Goal: Task Accomplishment & Management: Manage account settings

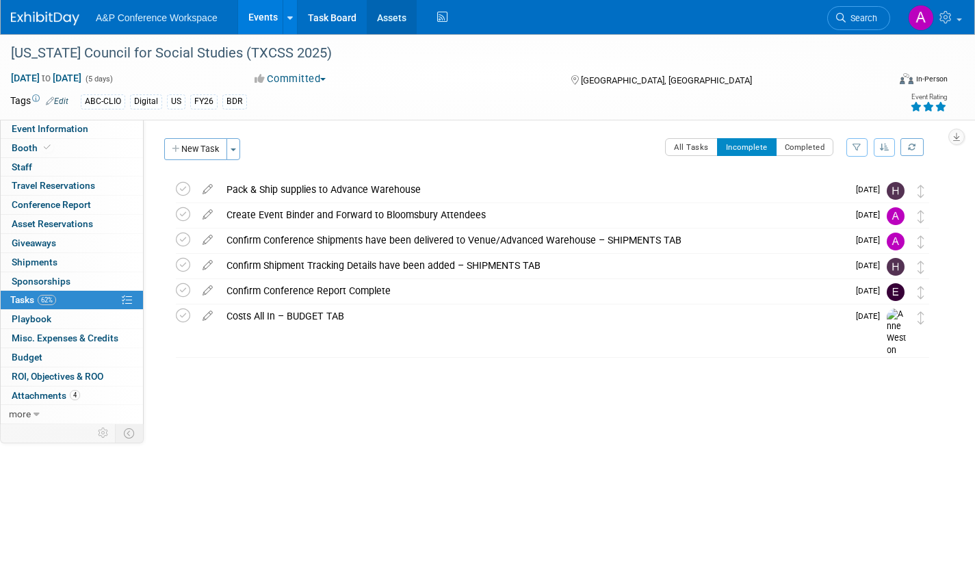
click at [396, 17] on link "Assets" at bounding box center [392, 17] width 50 height 34
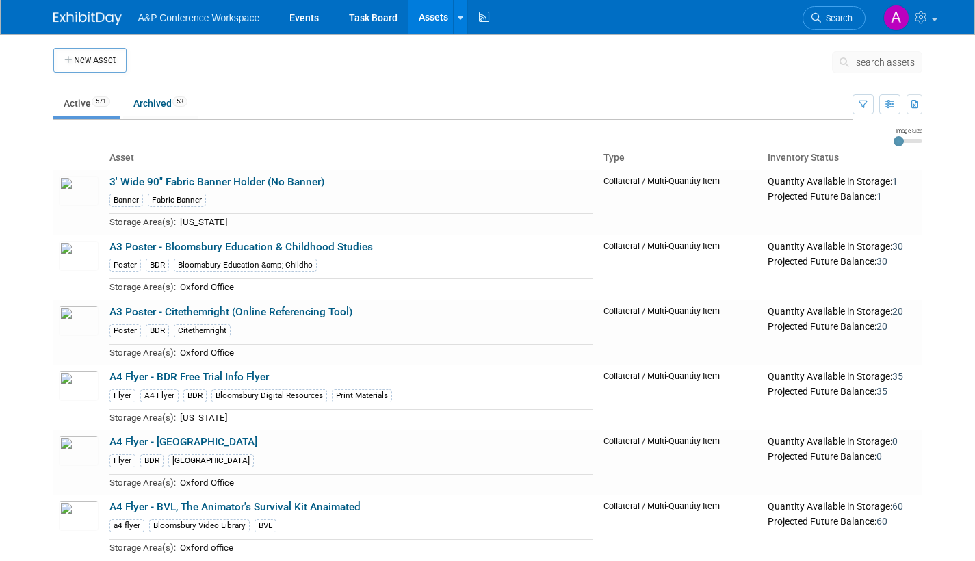
click at [842, 63] on icon at bounding box center [846, 62] width 14 height 10
click at [842, 62] on icon at bounding box center [846, 62] width 14 height 10
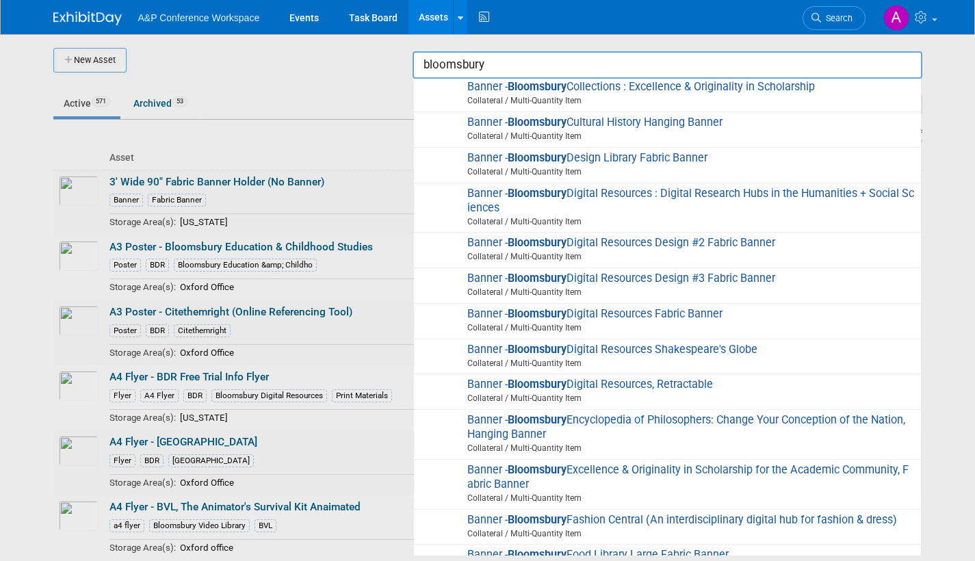
scroll to position [410, 0]
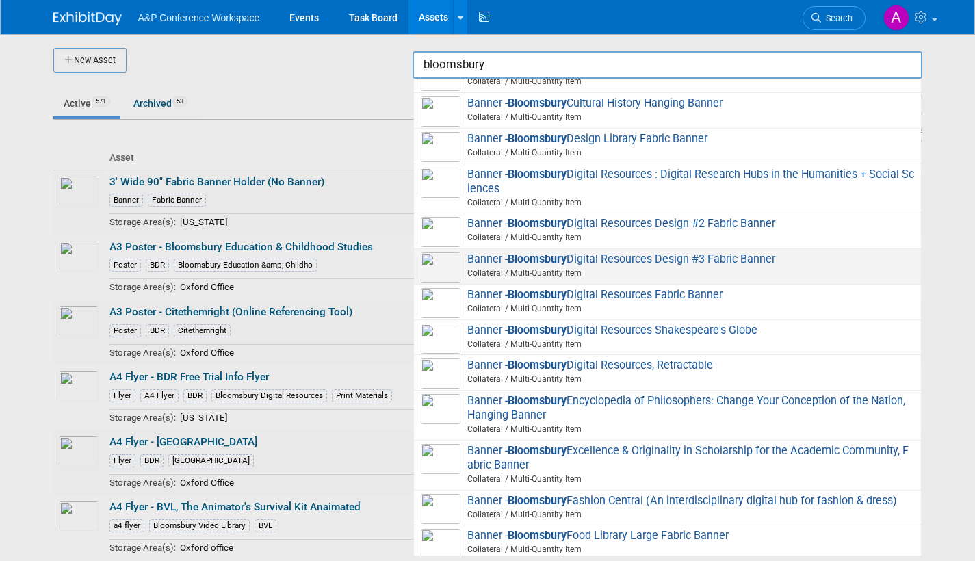
click at [443, 266] on img at bounding box center [441, 267] width 40 height 30
type input "Banner - Bloomsbury Digital Resources Design #3 Fabric Banner"
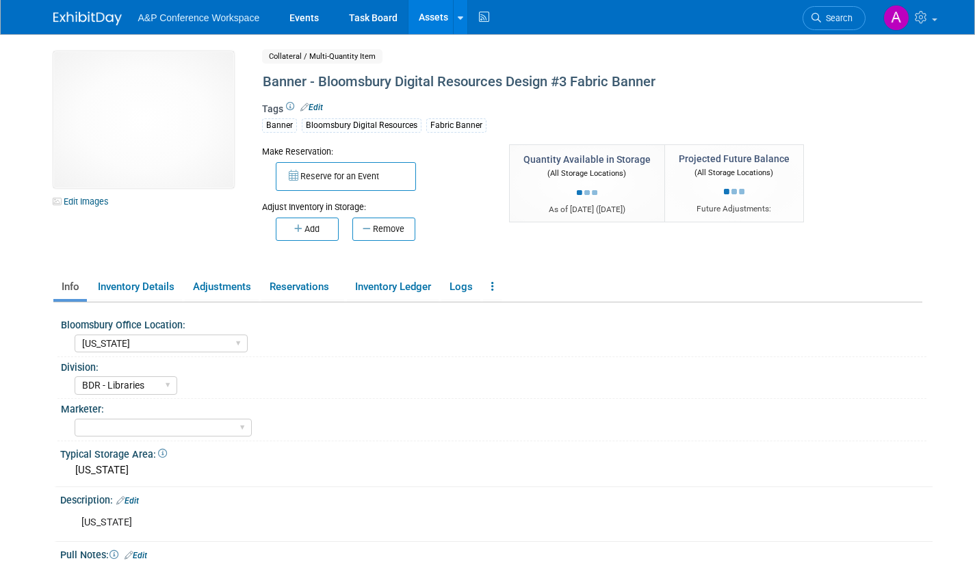
select select "[US_STATE]"
select select "BDR - Libraries"
click at [841, 19] on span "Search" at bounding box center [836, 18] width 31 height 10
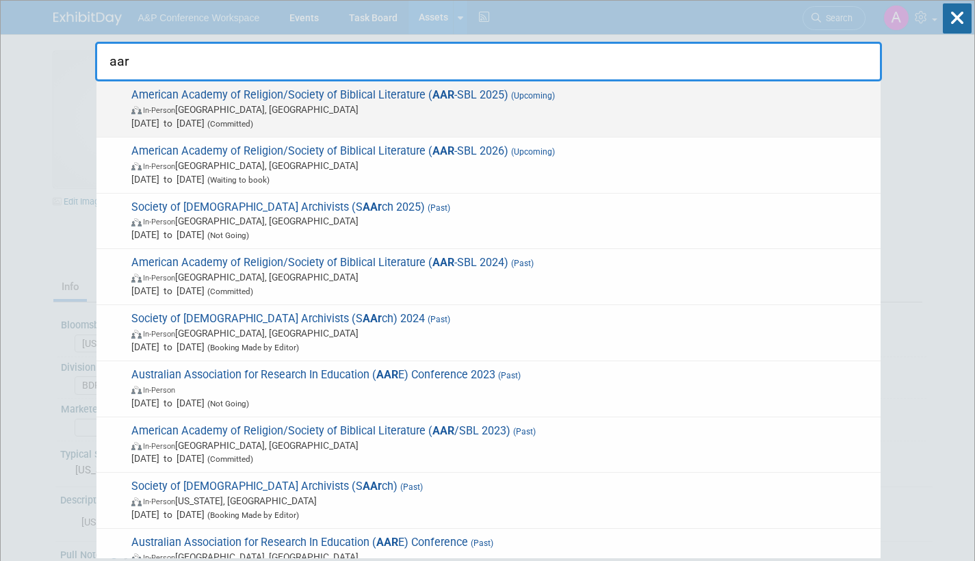
type input "aar"
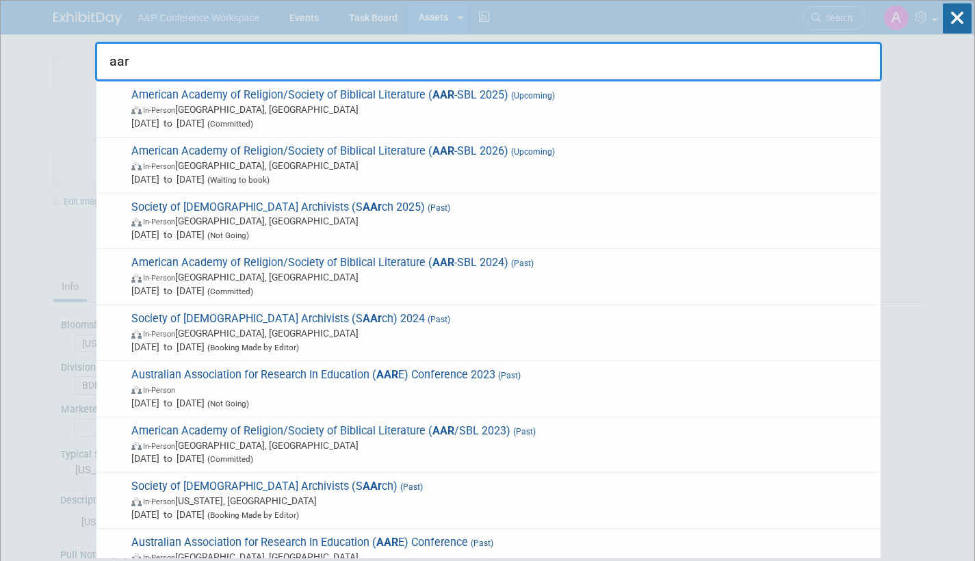
drag, startPoint x: 495, startPoint y: 111, endPoint x: 511, endPoint y: 124, distance: 20.8
click at [494, 110] on span "In-Person [GEOGRAPHIC_DATA], [GEOGRAPHIC_DATA]" at bounding box center [502, 110] width 742 height 14
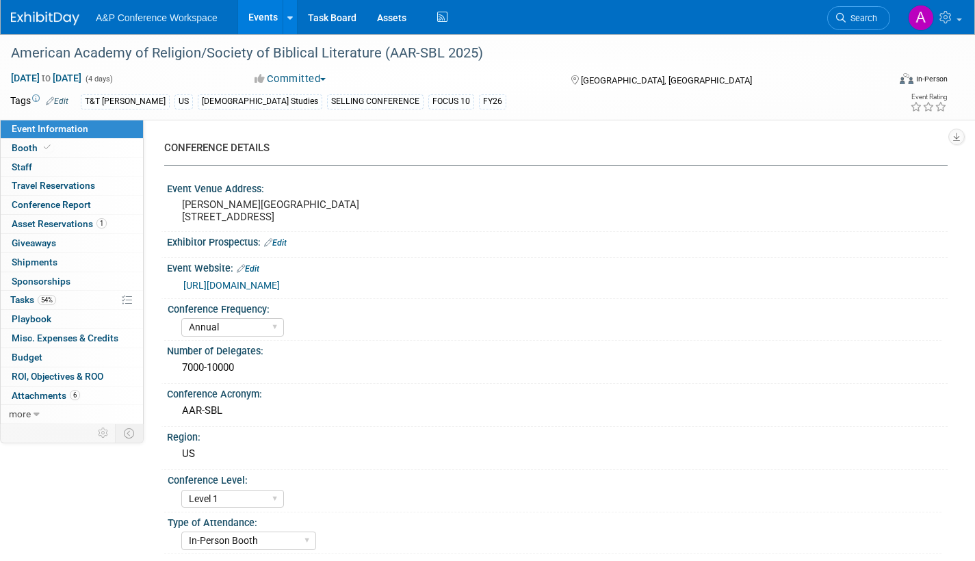
select select "Annual"
select select "Level 1"
select select "In-Person Booth"
select select "Biblical Studies"
select select "T&T Clark"
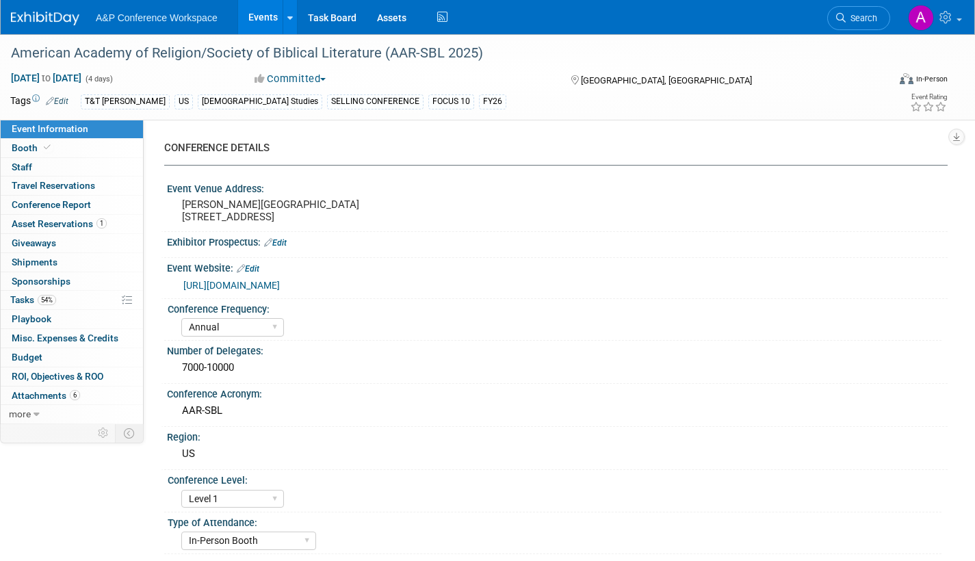
select select "Amanda Oney"
select select "[PERSON_NAME]"
select select "Networking/Commissioning"
click at [44, 393] on span "Attachments 6" at bounding box center [46, 395] width 68 height 11
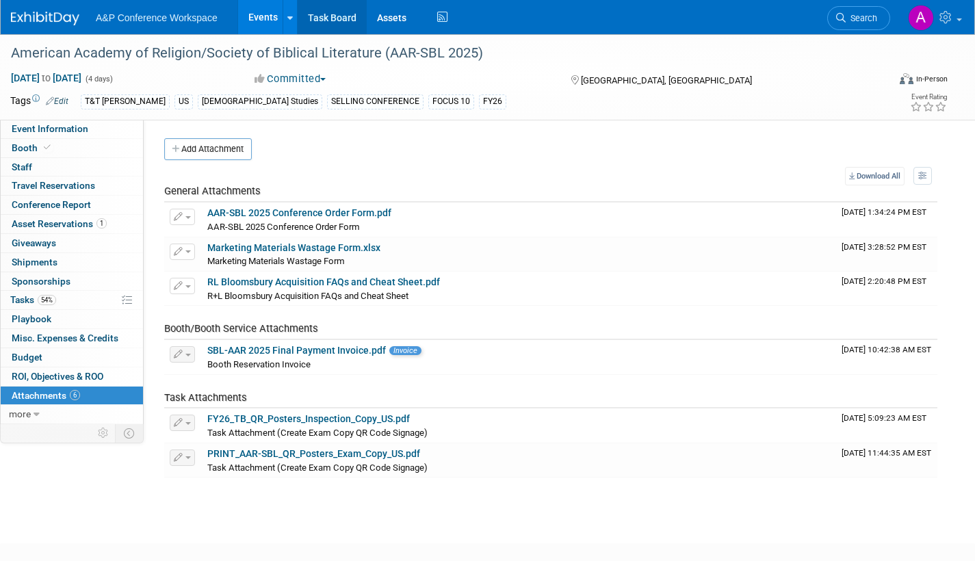
click at [326, 16] on link "Task Board" at bounding box center [332, 17] width 69 height 34
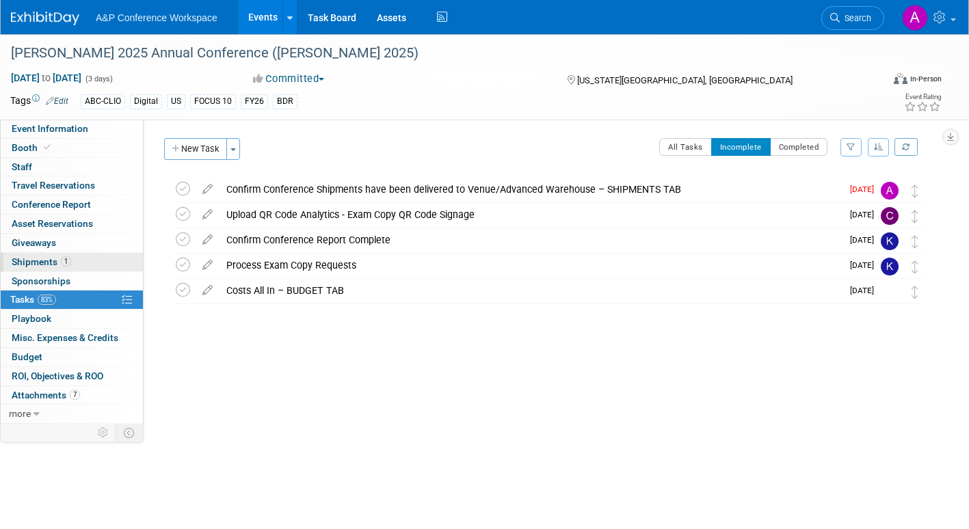
click at [34, 262] on span "Shipments 1" at bounding box center [42, 261] width 60 height 11
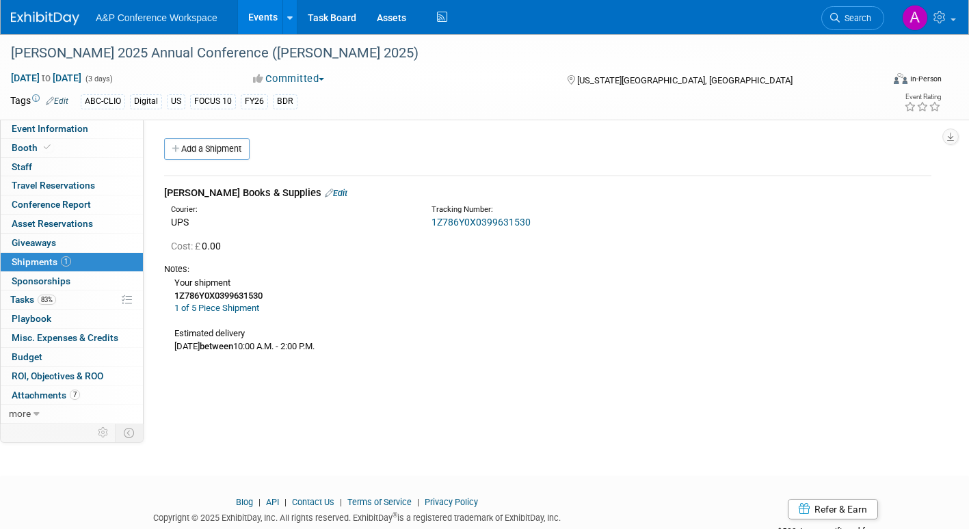
click at [446, 222] on link "1Z786Y0X0399631530" at bounding box center [481, 222] width 99 height 11
click at [325, 189] on link "Edit" at bounding box center [336, 193] width 23 height 10
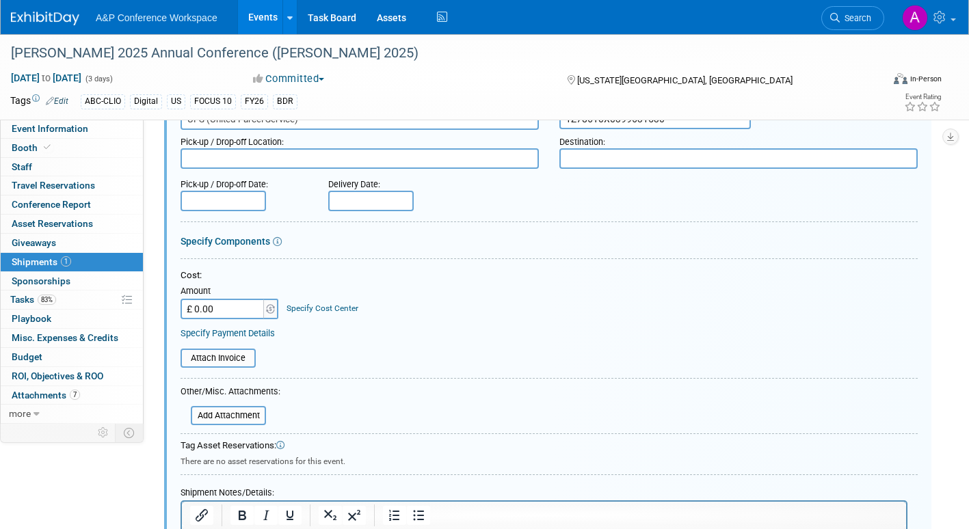
scroll to position [226, 0]
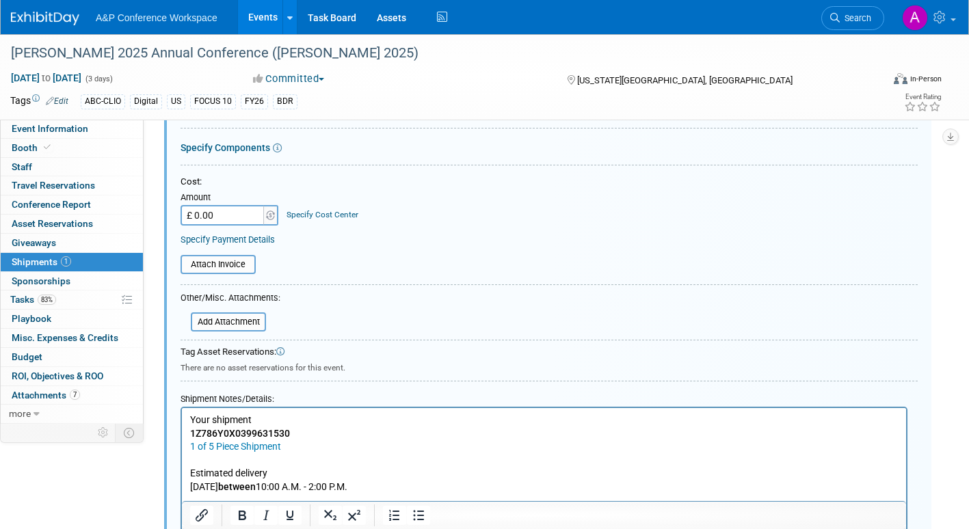
drag, startPoint x: 190, startPoint y: 416, endPoint x: 512, endPoint y: 488, distance: 330.2
click at [508, 493] on p "Your shipment 1Z786Y0X0399631530 1 of 5 Piece Shipment Estimated delivery Frida…" at bounding box center [544, 454] width 709 height 81
paste body "Rich Text Area. Press ALT-0 for help."
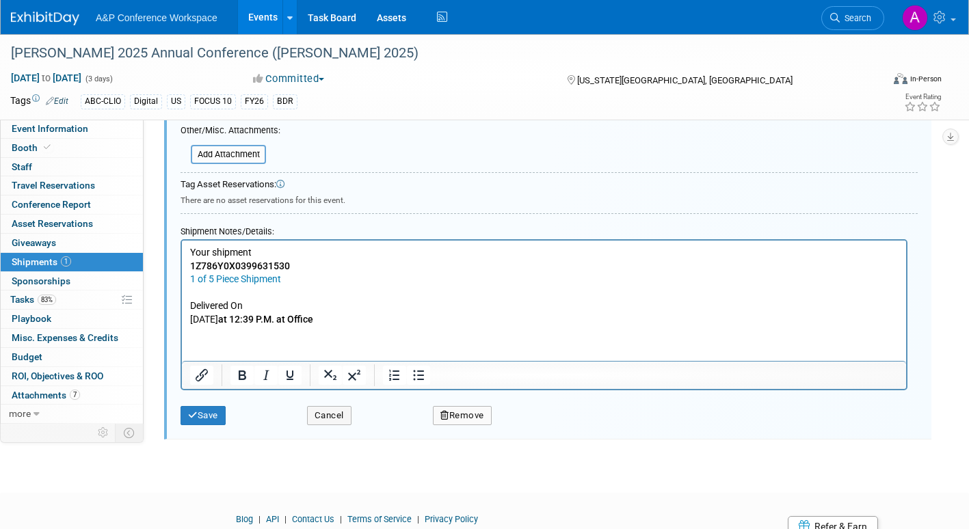
scroll to position [431, 0]
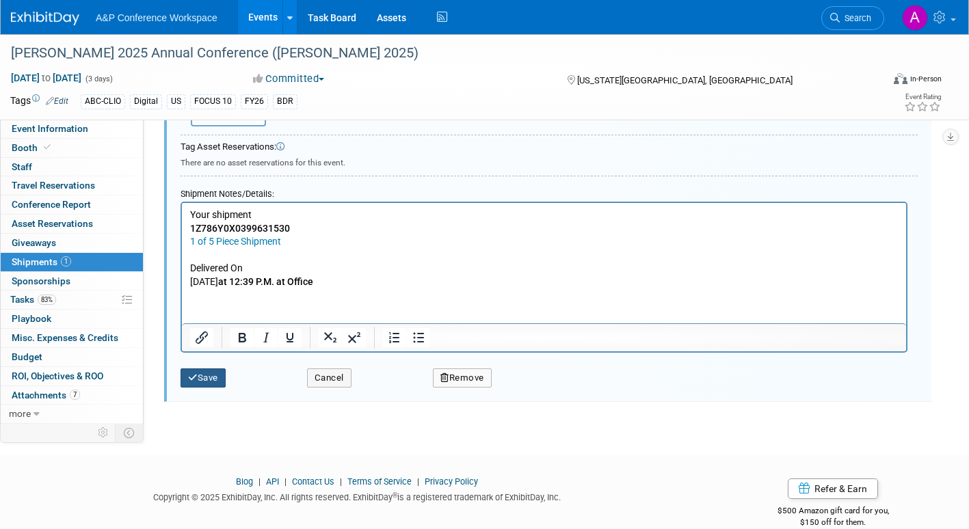
click at [211, 376] on button "Save" at bounding box center [203, 378] width 45 height 19
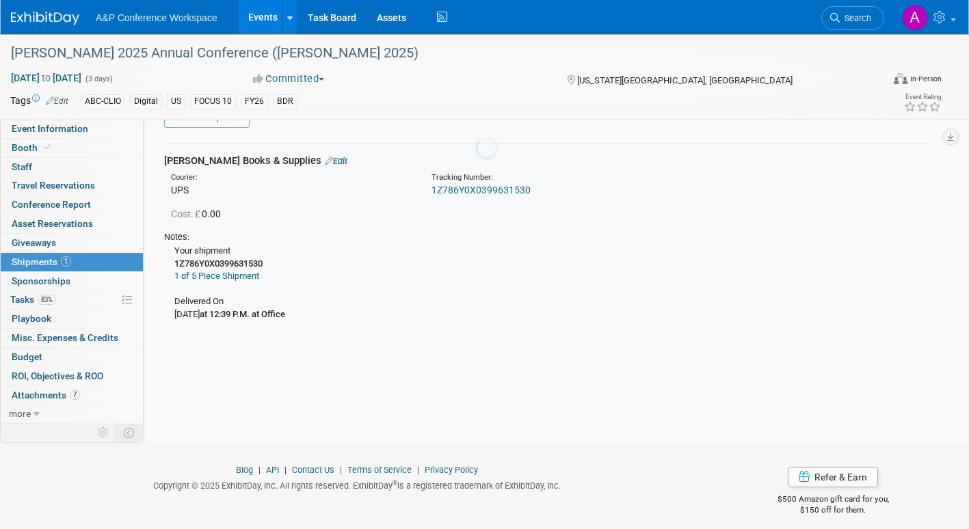
scroll to position [21, 0]
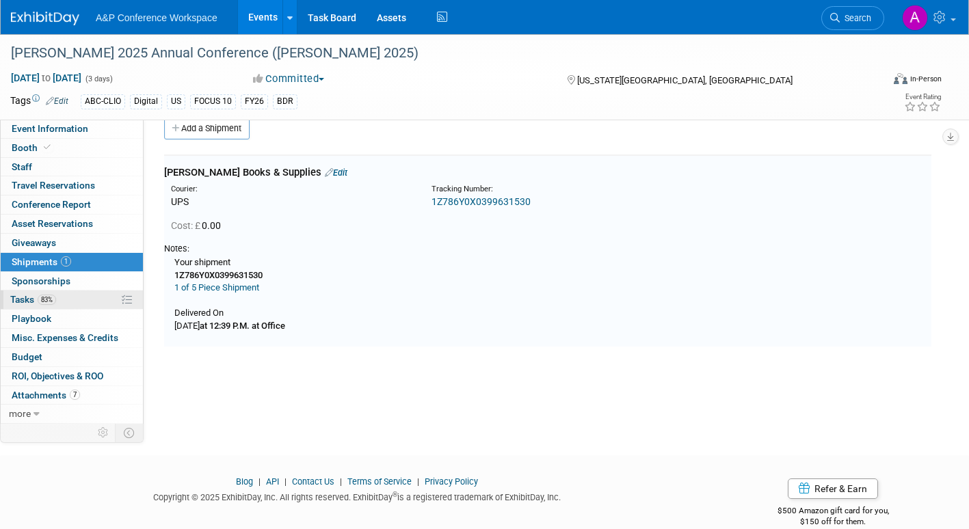
click at [27, 295] on span "Tasks 83%" at bounding box center [33, 299] width 46 height 11
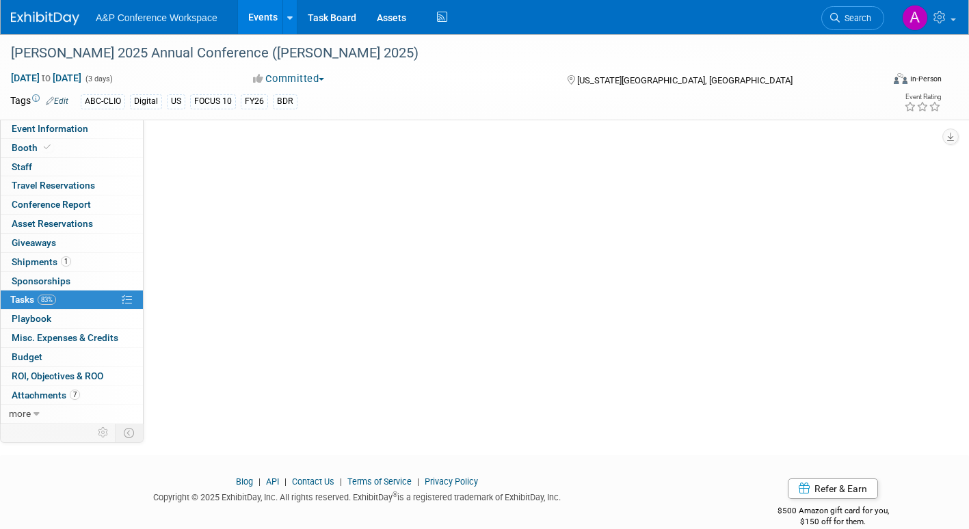
scroll to position [0, 0]
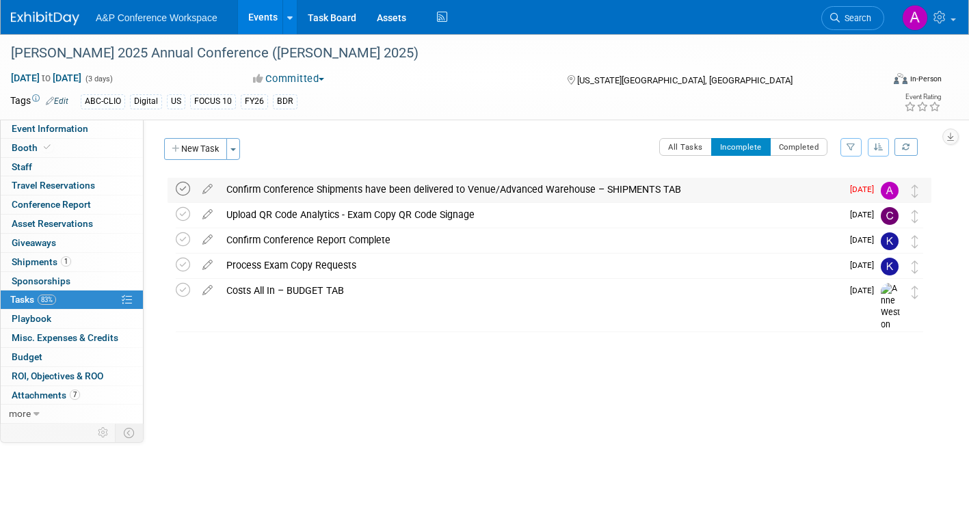
click at [184, 185] on icon at bounding box center [183, 189] width 14 height 14
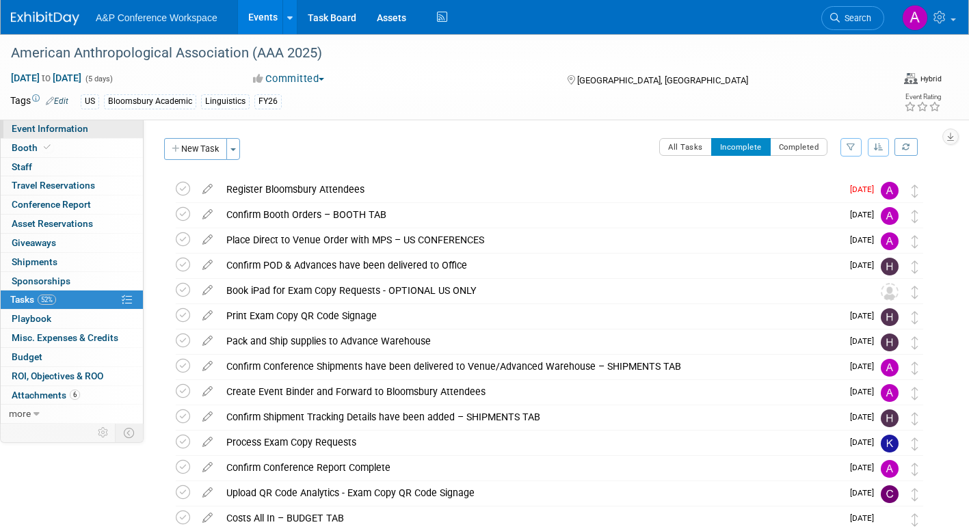
click at [42, 129] on span "Event Information" at bounding box center [50, 128] width 77 height 11
select select "Annual"
select select "Level 2"
select select "In-Person Booth"
select select "Anthropology"
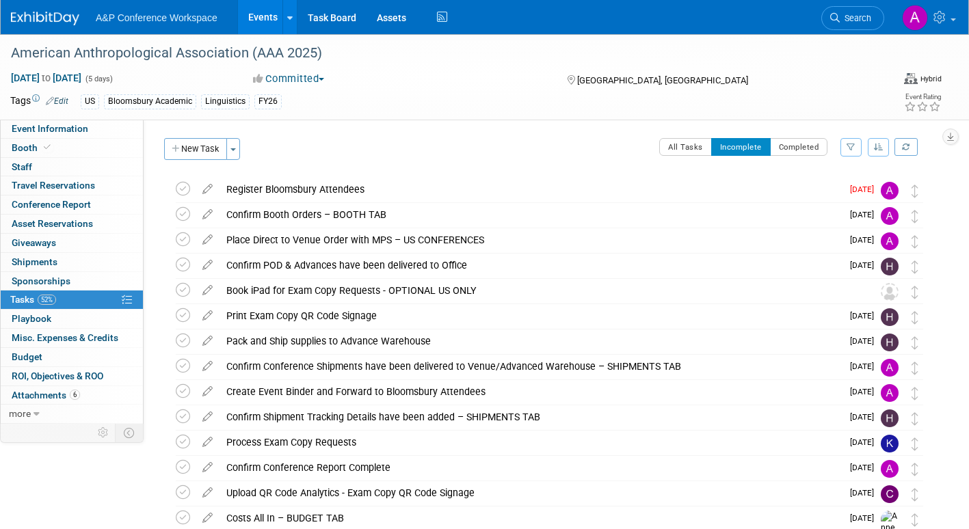
select select "Bloomsbury Academic"
select select "[PERSON_NAME]"
select select "Networking/Commissioning"
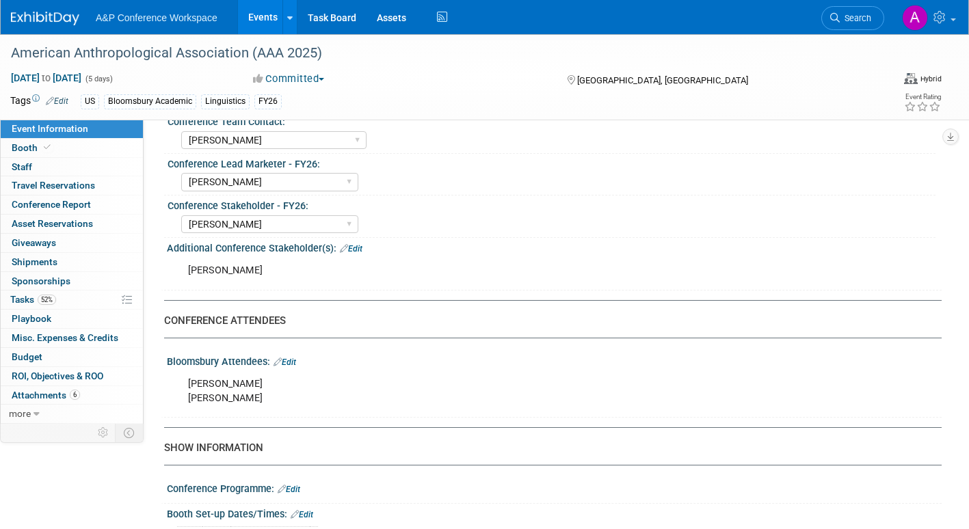
scroll to position [684, 0]
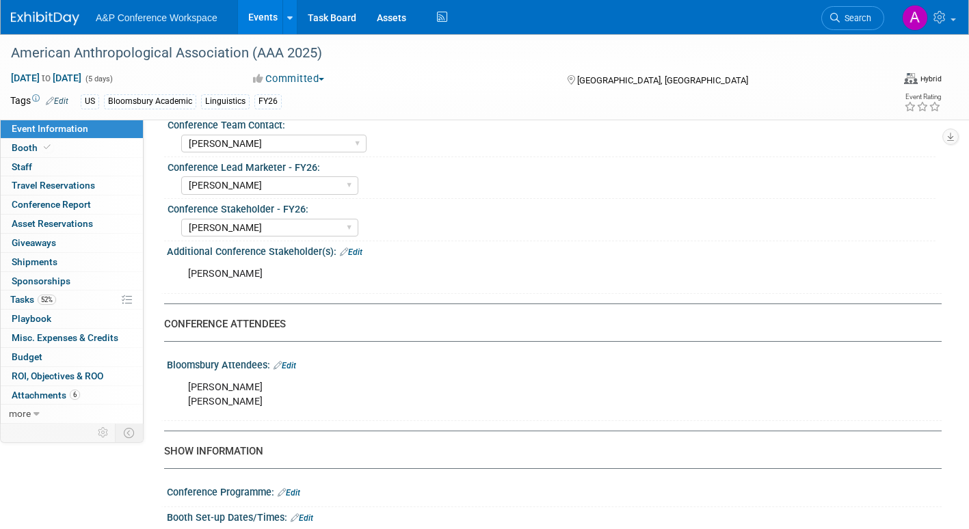
click at [250, 415] on div "[PERSON_NAME] [PERSON_NAME]" at bounding box center [485, 394] width 613 height 41
click at [16, 298] on span "Tasks 52%" at bounding box center [33, 299] width 46 height 11
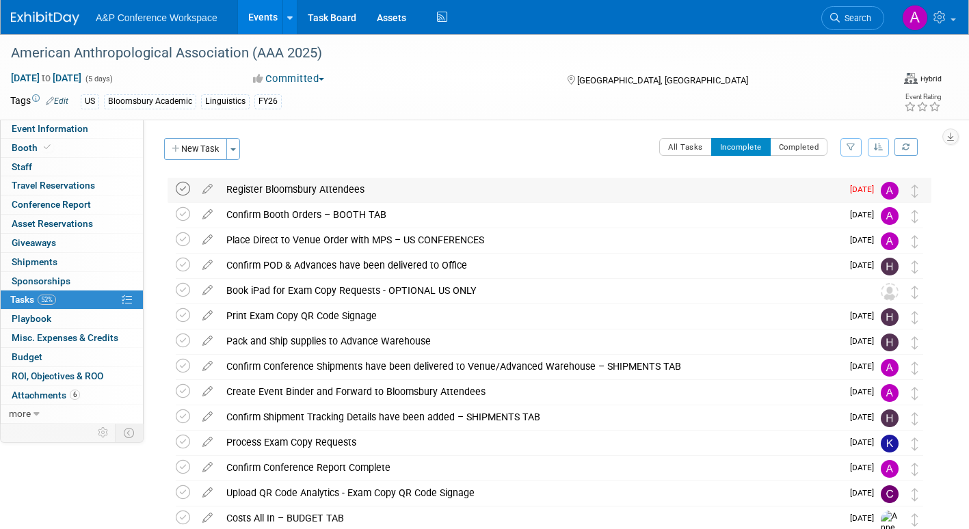
click at [181, 187] on icon at bounding box center [183, 189] width 14 height 14
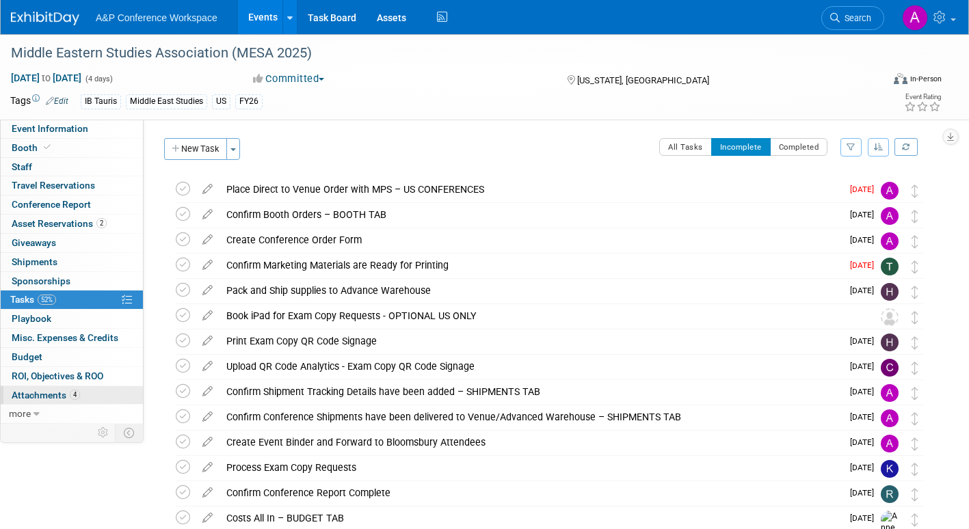
click at [50, 392] on span "Attachments 4" at bounding box center [46, 395] width 68 height 11
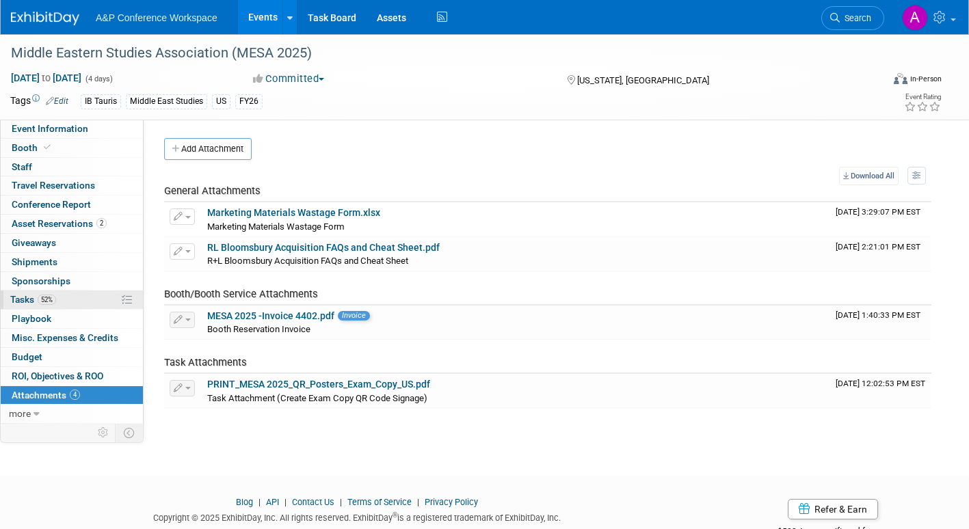
click at [26, 297] on span "Tasks 52%" at bounding box center [33, 299] width 46 height 11
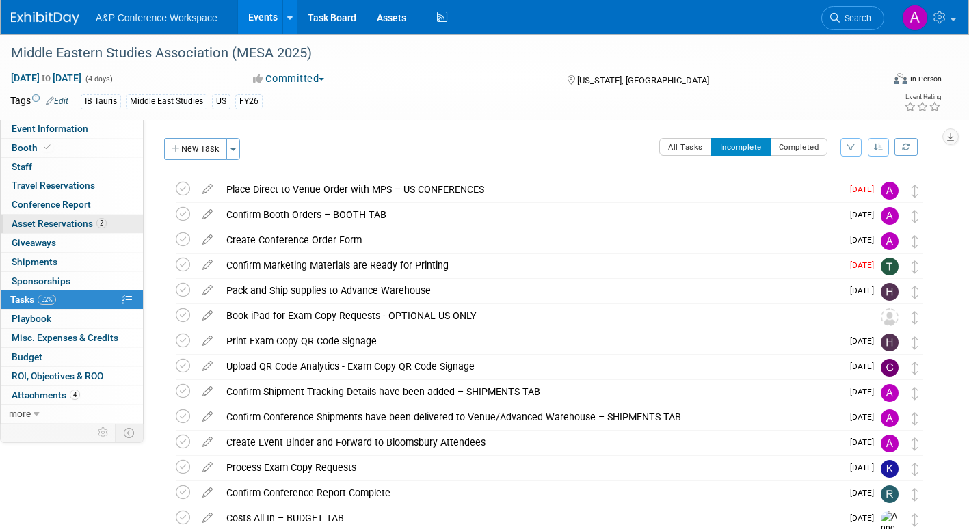
click at [42, 218] on span "Asset Reservations 2" at bounding box center [59, 223] width 95 height 11
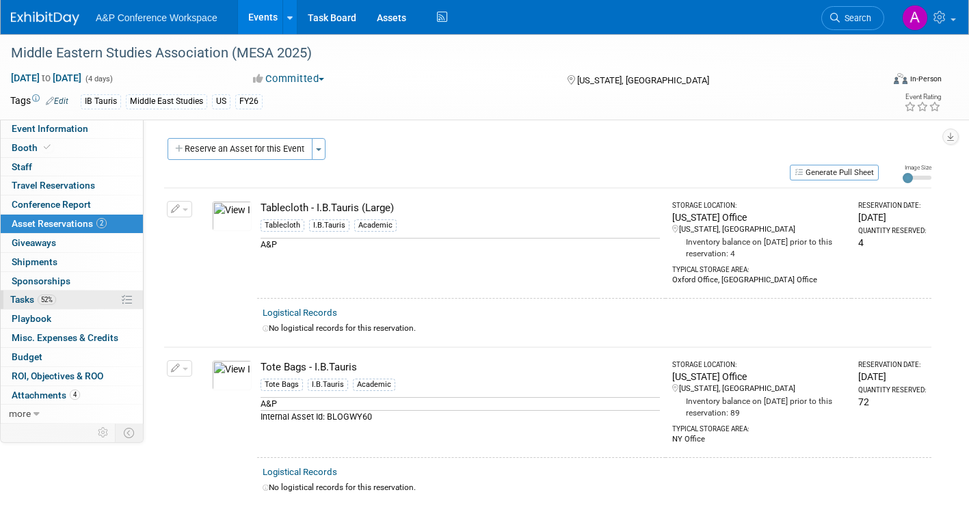
click at [23, 295] on span "Tasks 52%" at bounding box center [33, 299] width 46 height 11
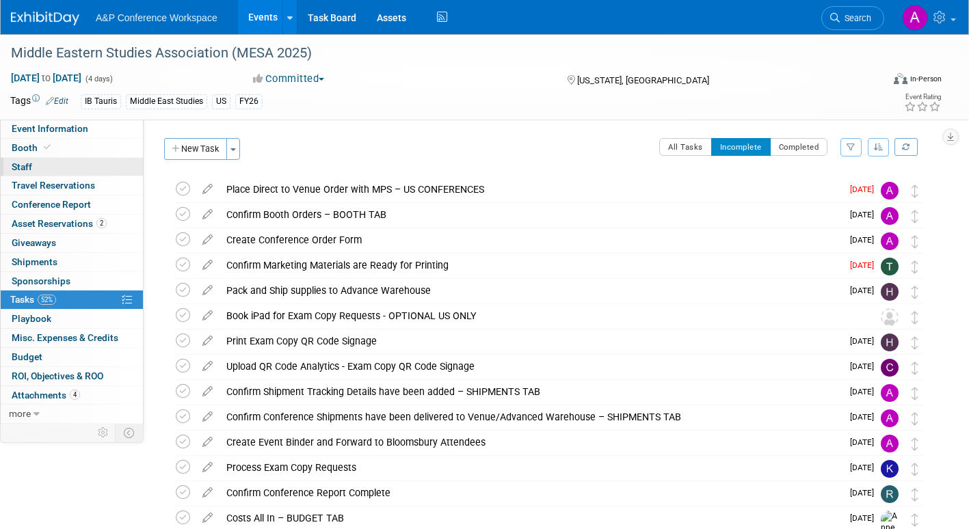
drag, startPoint x: 33, startPoint y: 146, endPoint x: 84, endPoint y: 165, distance: 54.5
click at [32, 147] on span "Booth" at bounding box center [33, 147] width 42 height 11
select select "BUIB"
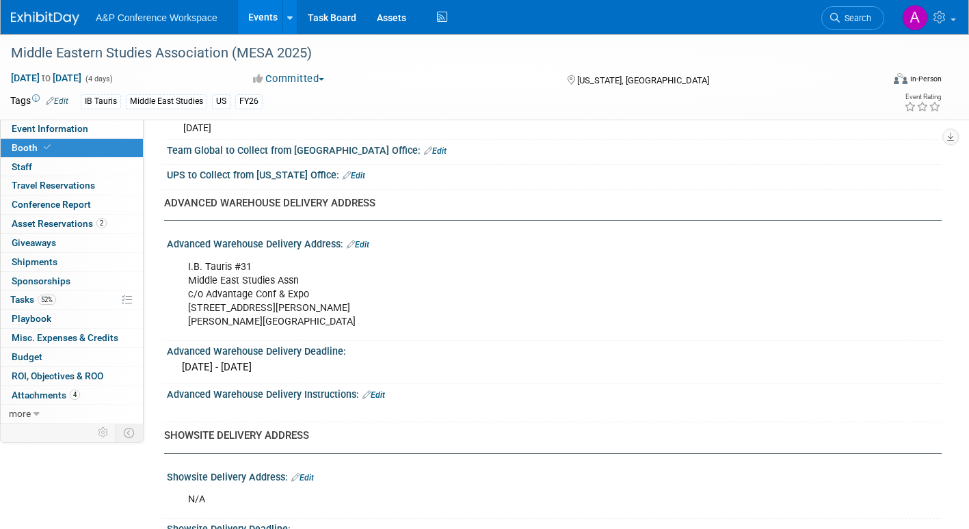
scroll to position [752, 0]
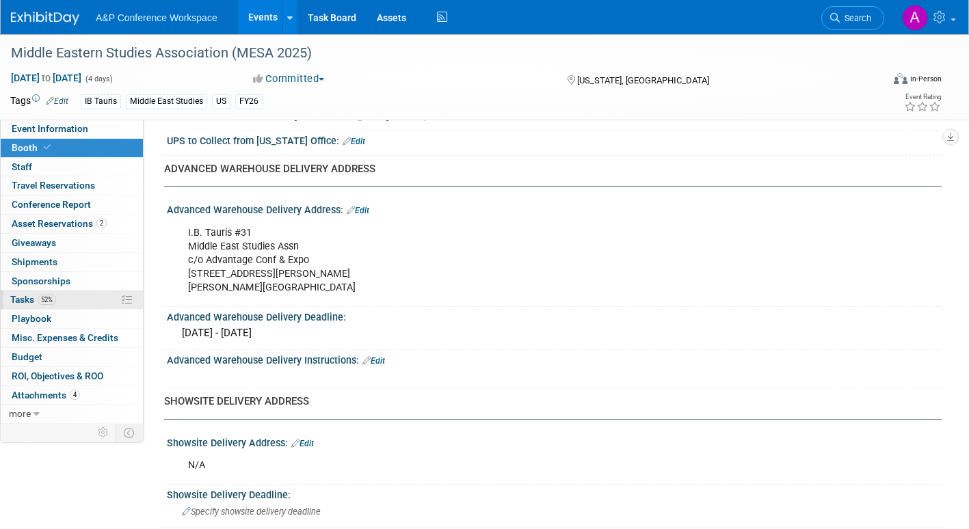
click at [16, 294] on span "Tasks 52%" at bounding box center [33, 299] width 46 height 11
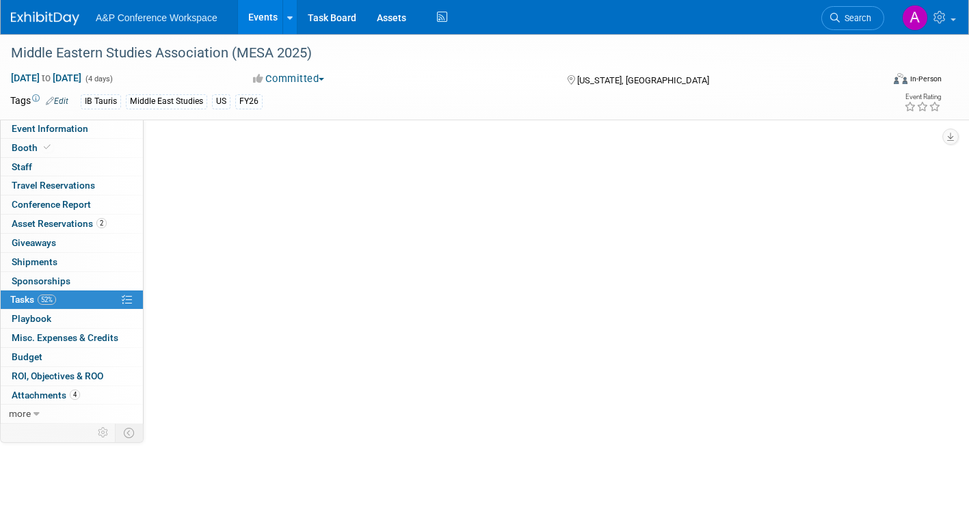
scroll to position [0, 0]
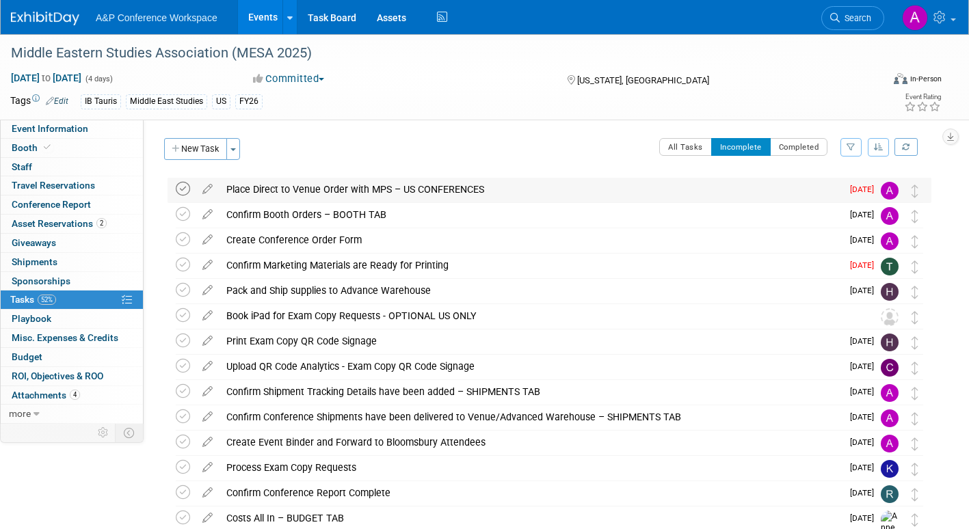
click at [182, 186] on icon at bounding box center [183, 189] width 14 height 14
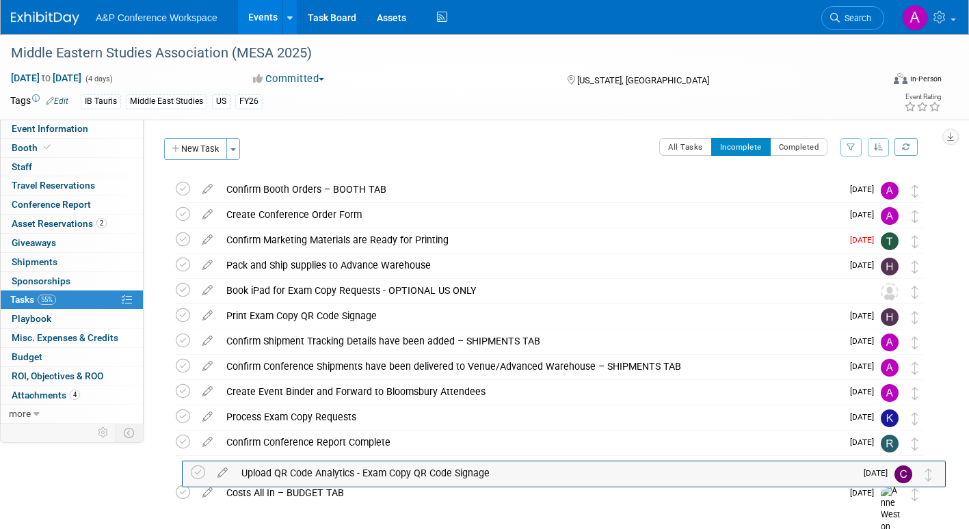
drag, startPoint x: 919, startPoint y: 343, endPoint x: 934, endPoint y: 475, distance: 132.1
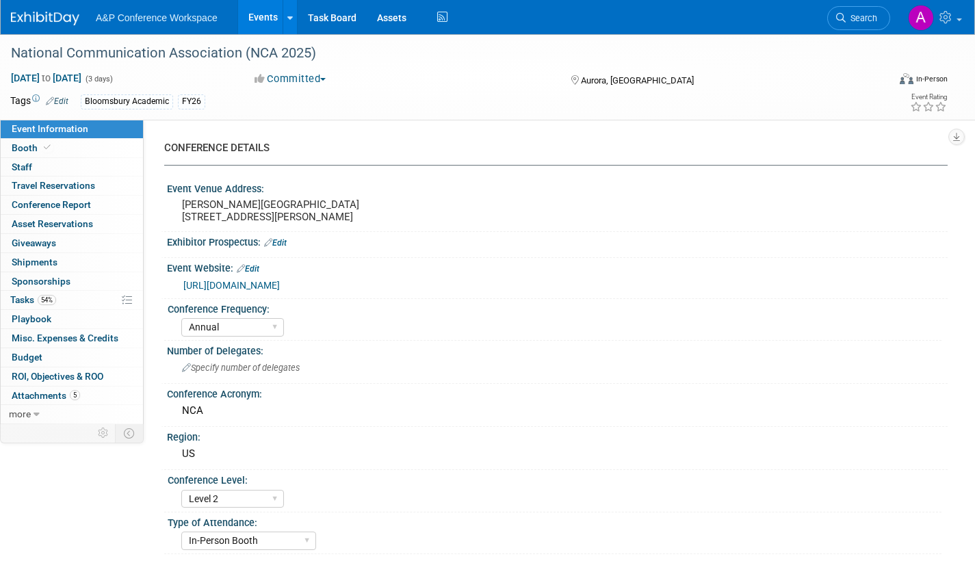
select select "Annual"
select select "Level 2"
select select "In-Person Booth"
select select "Communication"
select select "Bloomsbury Academic"
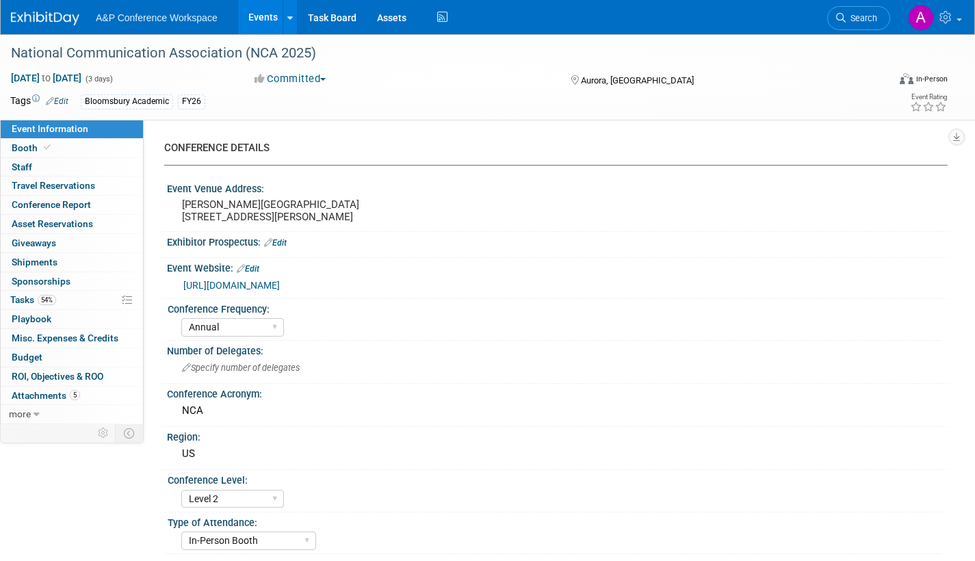
select select "[PERSON_NAME]"
select select "Networking/Commissioning"
click at [47, 395] on span "Attachments 5" at bounding box center [46, 395] width 68 height 11
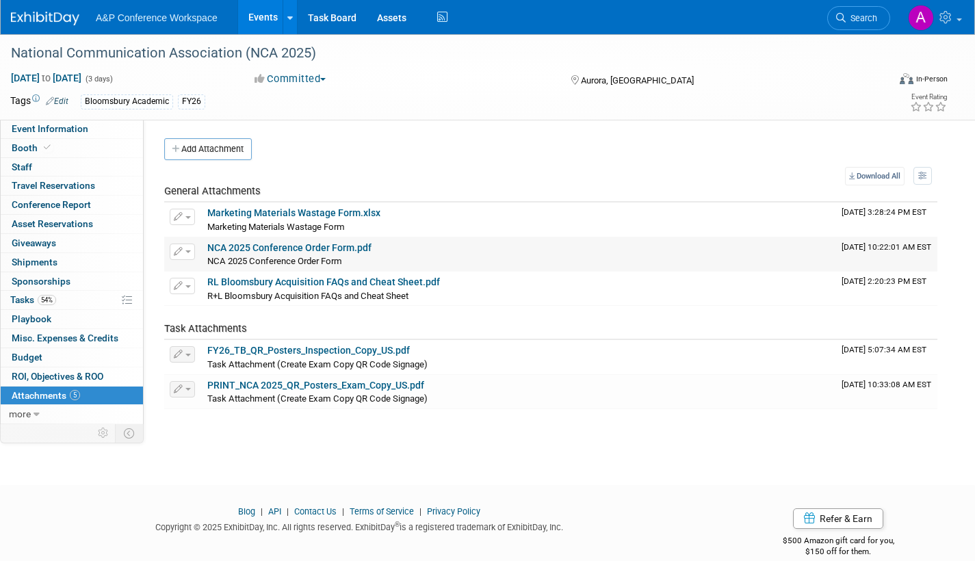
click at [189, 249] on button "button" at bounding box center [182, 251] width 25 height 16
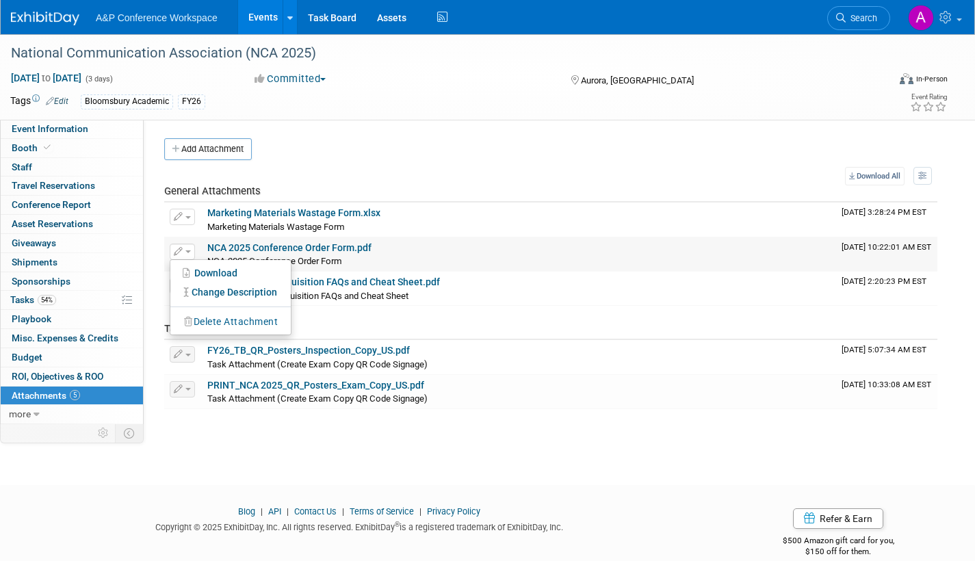
click at [218, 319] on button "Delete Attachment" at bounding box center [230, 322] width 107 height 18
click at [339, 336] on link "Yes" at bounding box center [333, 340] width 40 height 22
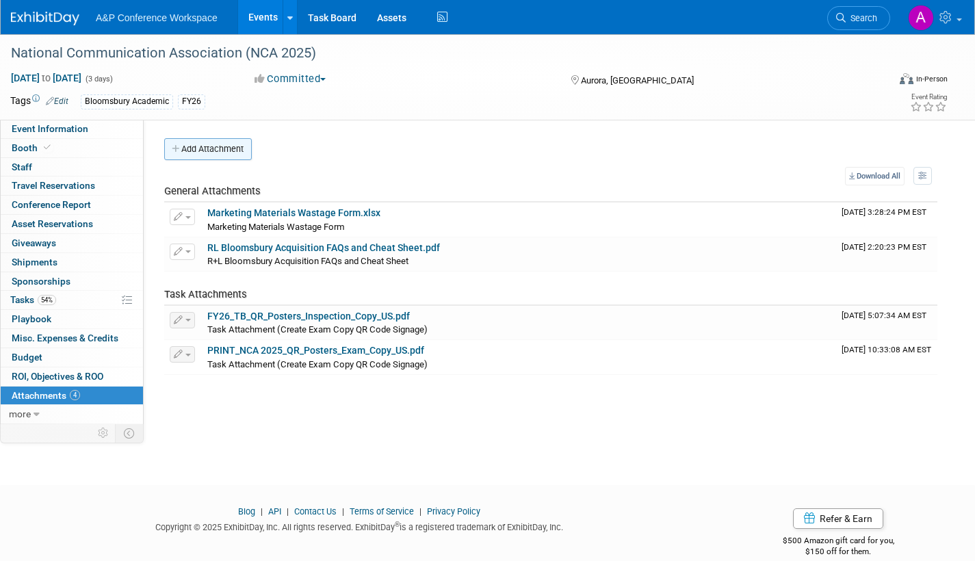
click at [217, 142] on button "Add Attachment" at bounding box center [208, 149] width 88 height 22
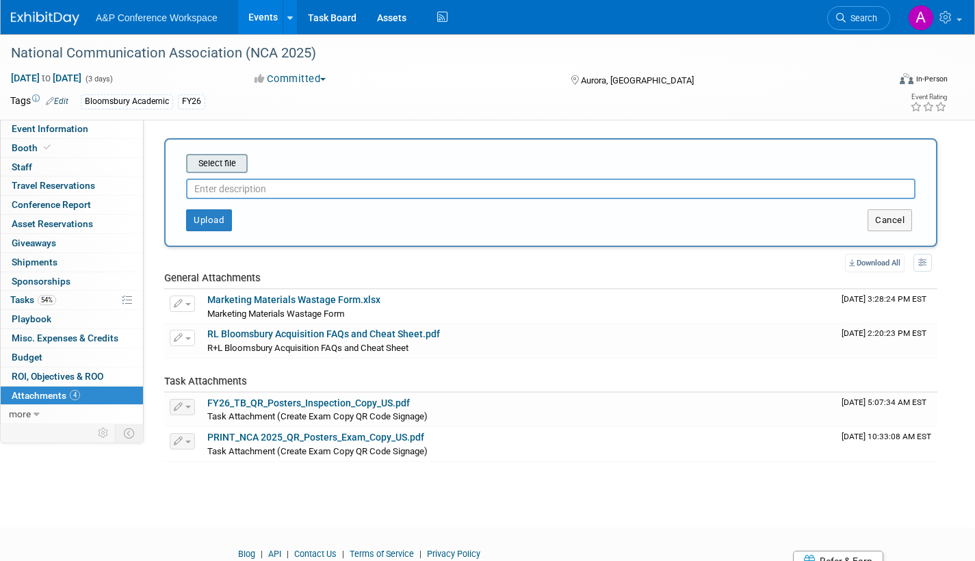
click at [211, 164] on input "file" at bounding box center [164, 163] width 163 height 16
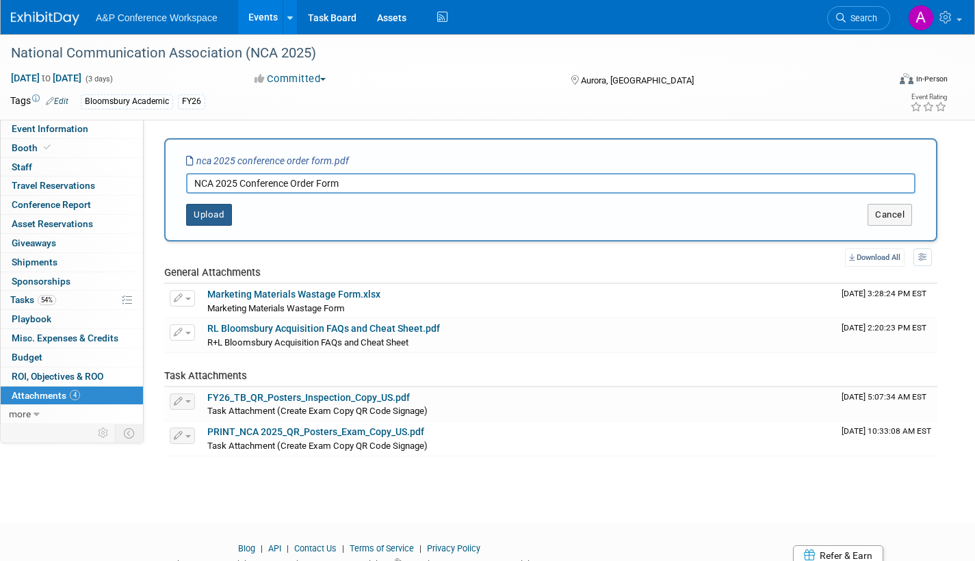
type input "NCA 2025 Conference Order Form"
click at [217, 211] on button "Upload" at bounding box center [209, 215] width 46 height 22
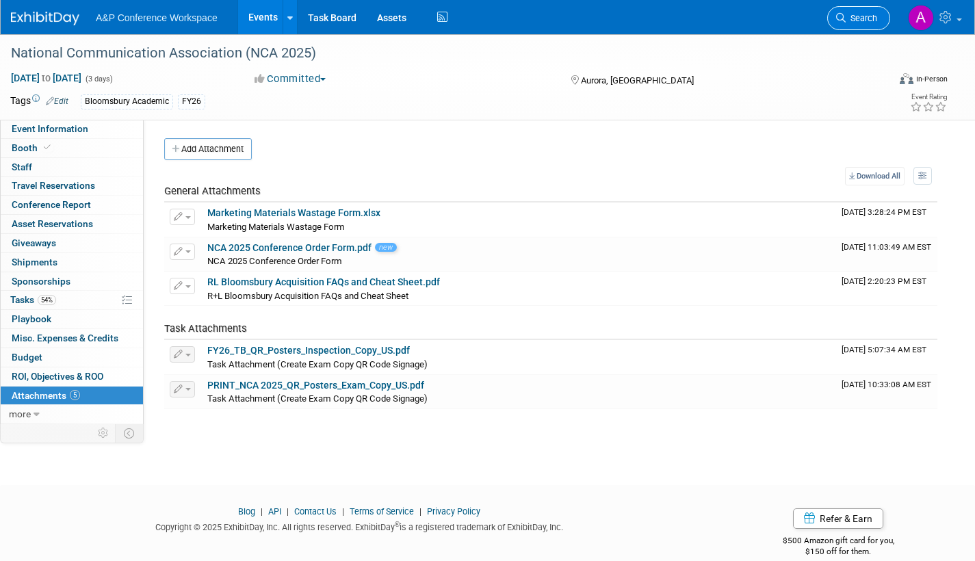
click at [854, 20] on span "Search" at bounding box center [860, 18] width 31 height 10
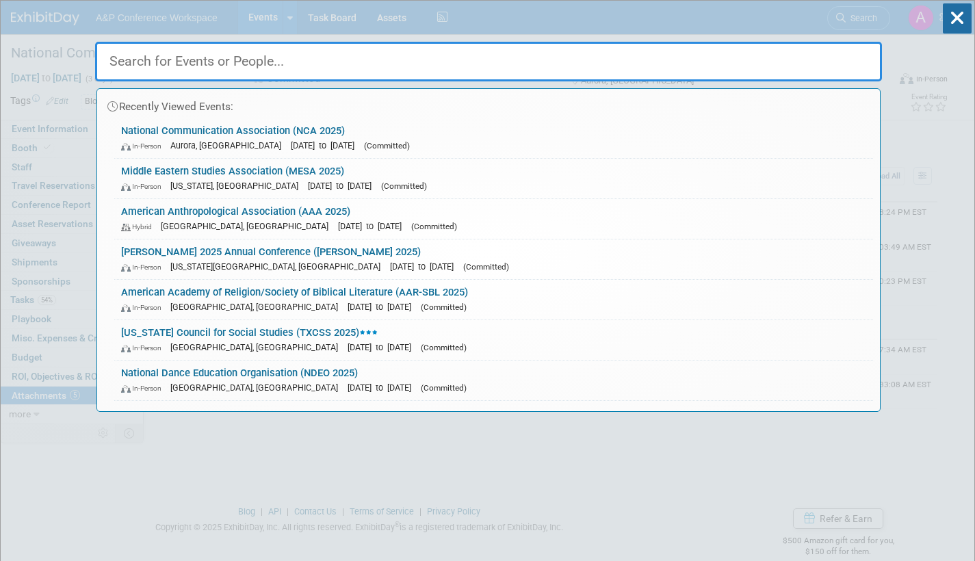
click at [354, 68] on input "text" at bounding box center [488, 62] width 787 height 40
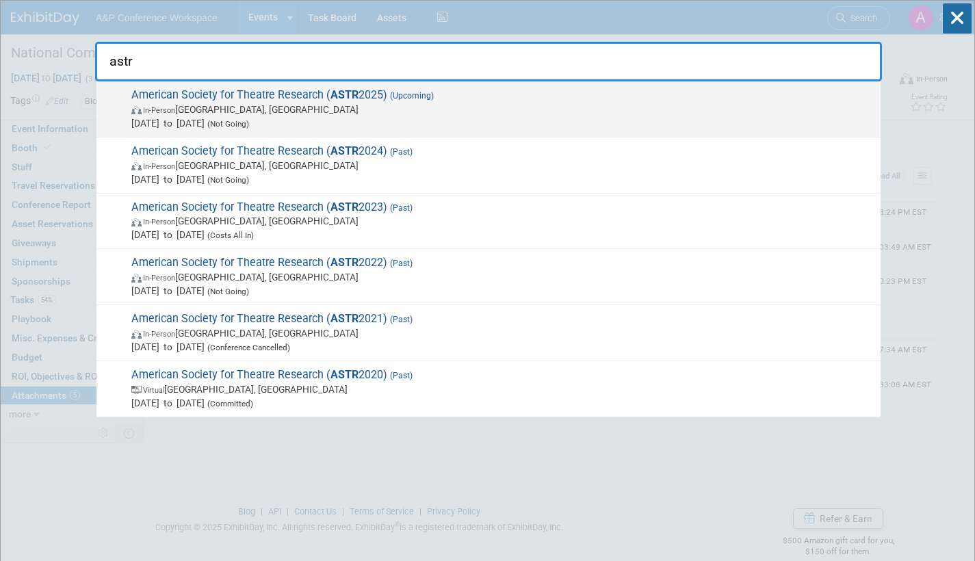
type input "astr"
click at [348, 109] on span "In-Person Denver, CO" at bounding box center [502, 110] width 742 height 14
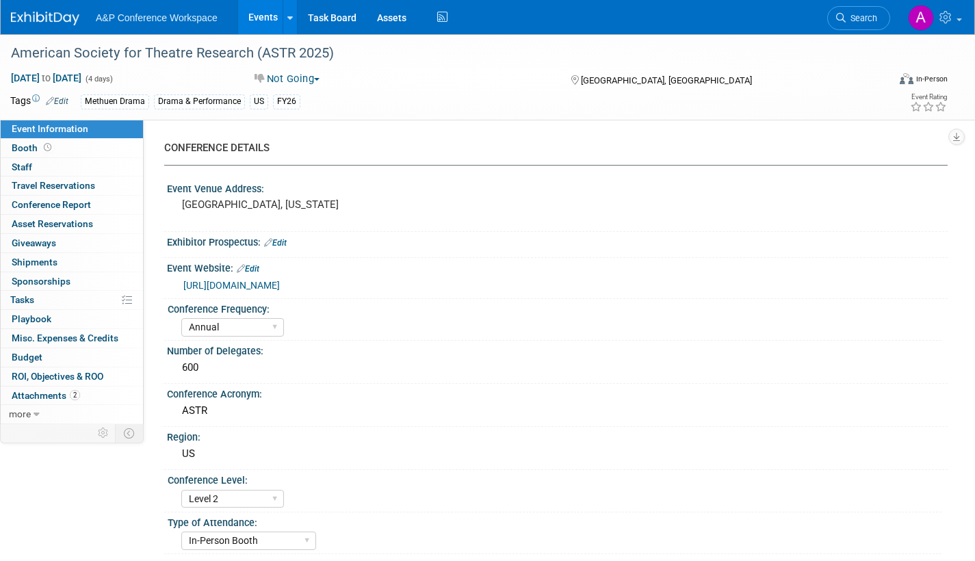
select select "Annual"
select select "Level 2"
select select "In-Person Booth"
select select "Drama & Performance Studies"
select select "Methuen Drama"
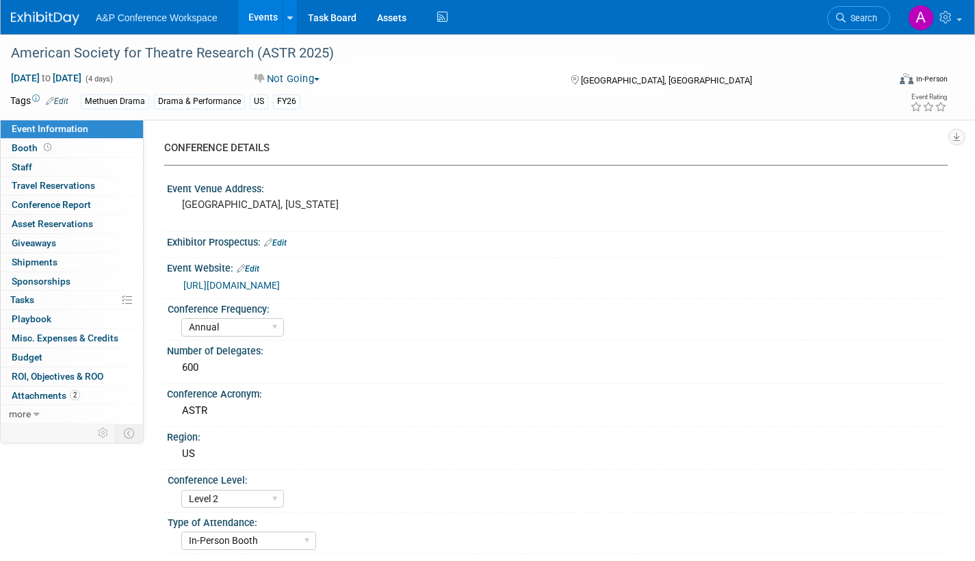
select select "[PERSON_NAME]"
select select "Networking/Commissioning"
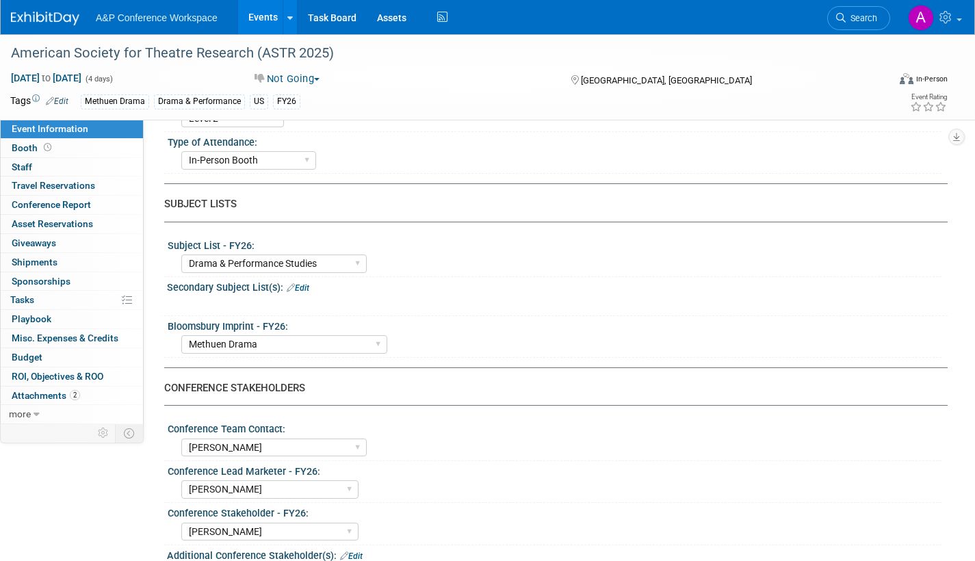
scroll to position [137, 0]
